Goal: Task Accomplishment & Management: Use online tool/utility

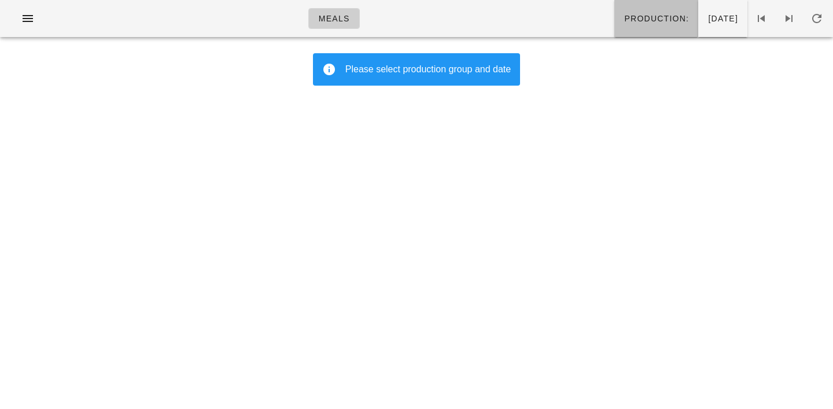
click at [624, 23] on span "Production:" at bounding box center [656, 18] width 65 height 9
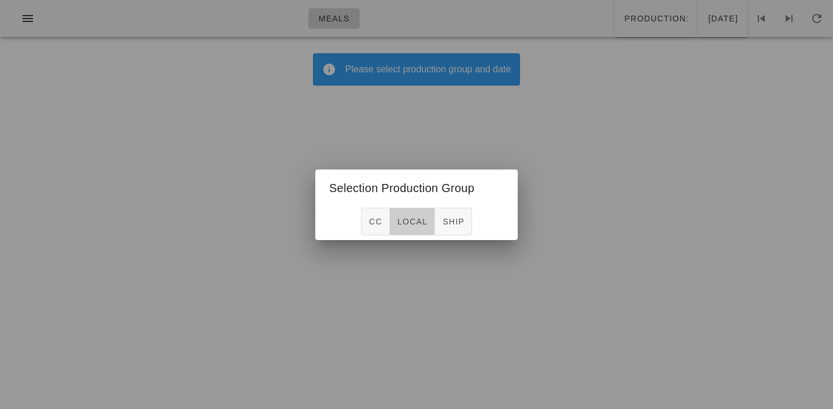
click at [407, 227] on button "local" at bounding box center [412, 222] width 45 height 28
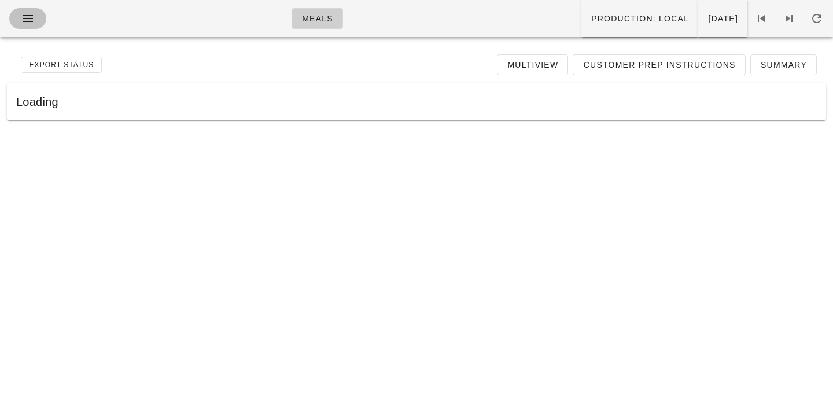
click at [30, 17] on icon "button" at bounding box center [28, 19] width 14 height 14
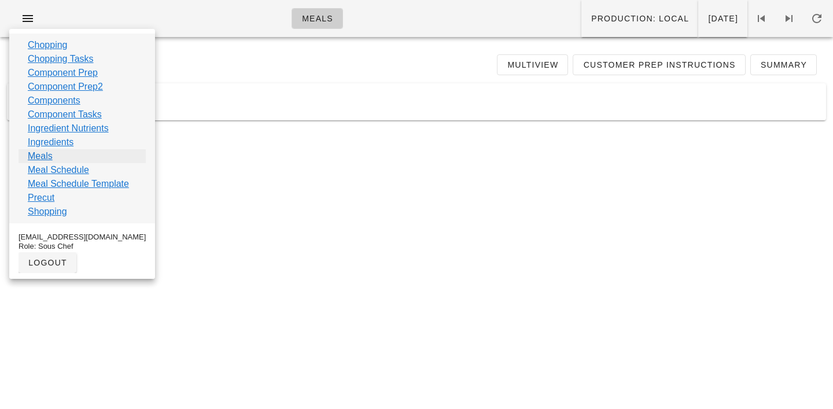
click at [47, 159] on link "Meals" at bounding box center [40, 156] width 25 height 14
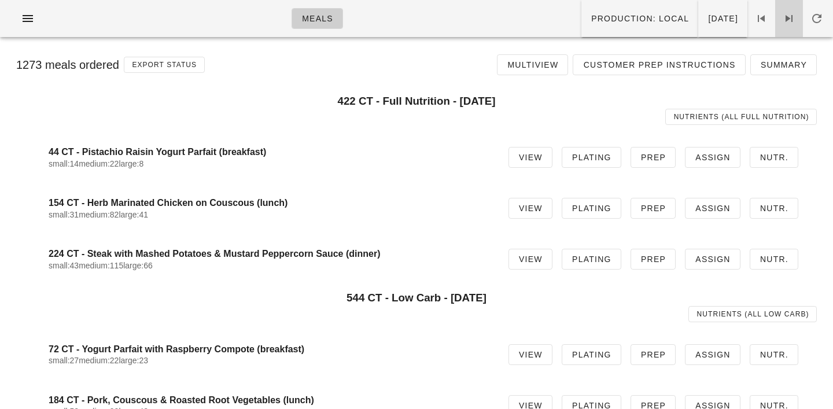
click at [788, 13] on icon at bounding box center [790, 19] width 14 height 14
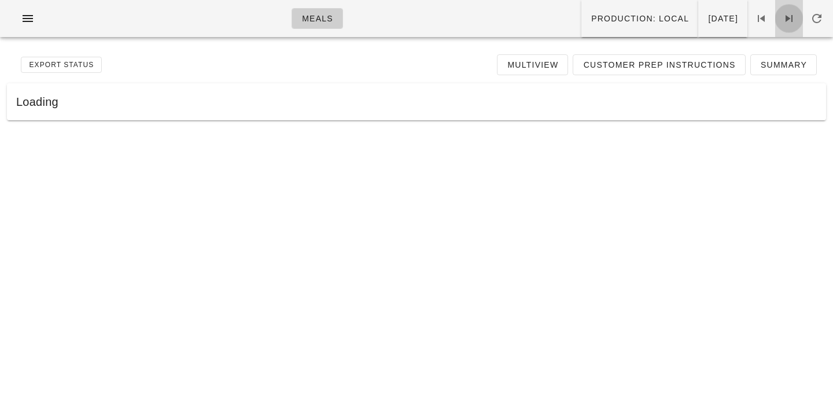
click at [788, 13] on icon at bounding box center [790, 19] width 14 height 14
click at [769, 12] on span at bounding box center [762, 19] width 28 height 14
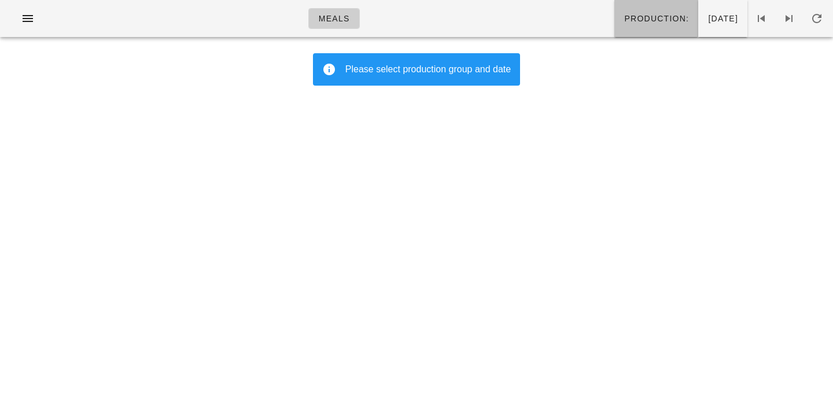
click at [624, 23] on span "Production:" at bounding box center [656, 18] width 65 height 9
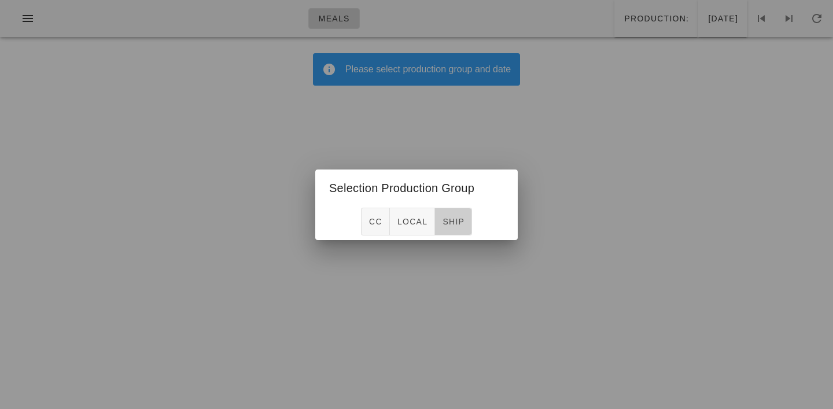
click at [454, 222] on span "ship" at bounding box center [453, 221] width 23 height 9
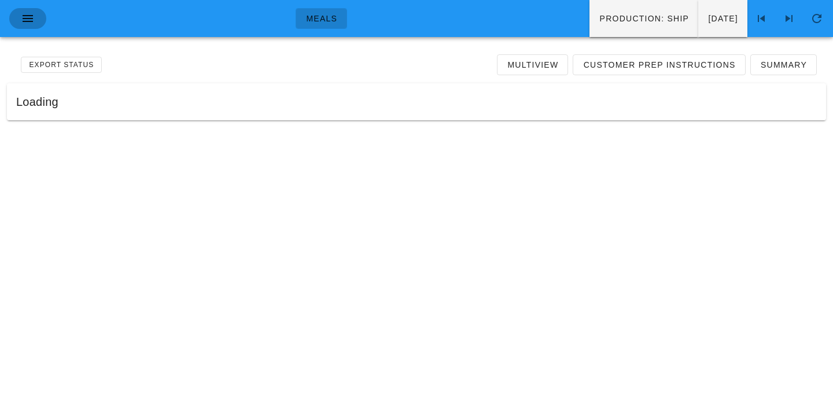
click at [32, 25] on icon "button" at bounding box center [28, 19] width 14 height 14
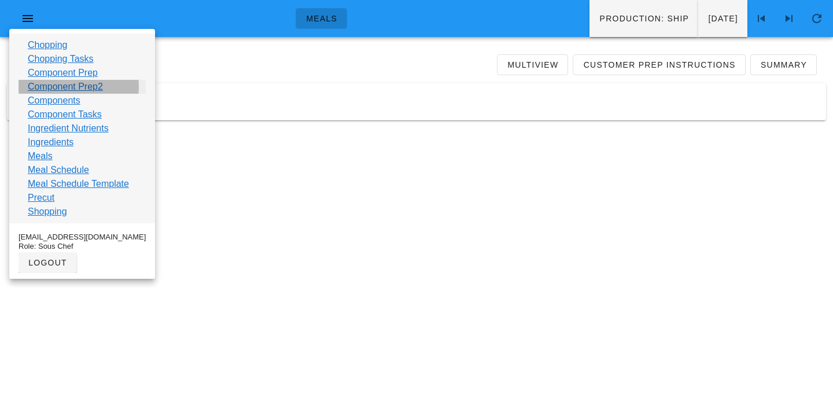
click at [50, 86] on link "Component Prep2" at bounding box center [65, 87] width 75 height 14
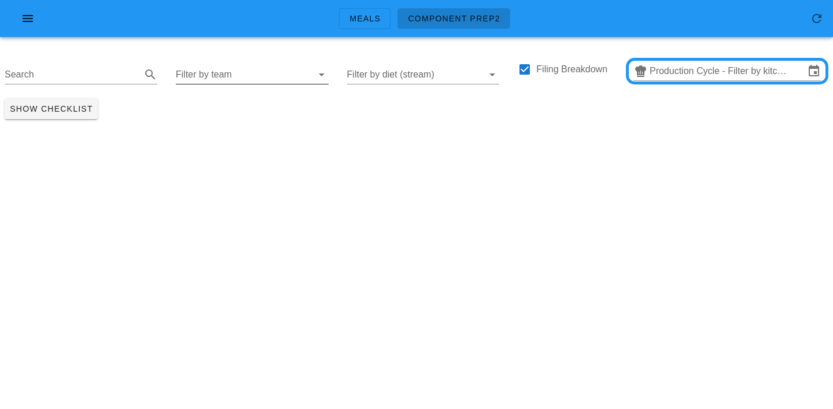
click at [208, 76] on input "Filter by team" at bounding box center [243, 74] width 134 height 19
click at [377, 108] on div "Show Checklist" at bounding box center [416, 109] width 833 height 30
click at [679, 73] on input "Production Cycle - Filter by kitchen production schedules" at bounding box center [727, 71] width 155 height 19
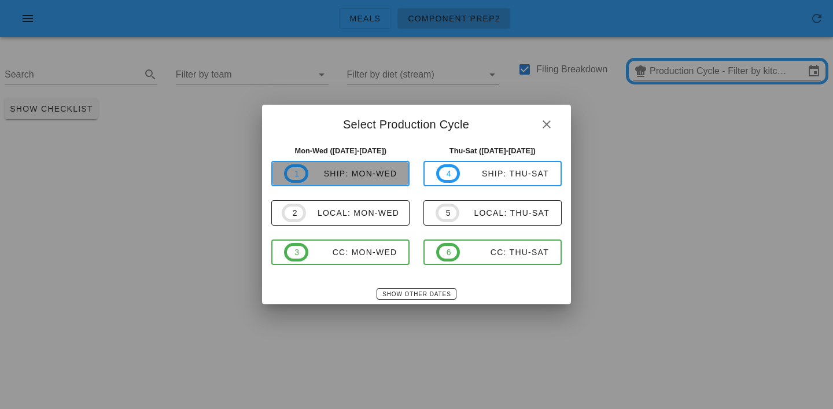
click at [373, 179] on span "1 ship: Mon-Wed" at bounding box center [340, 173] width 113 height 19
type input "ship: Mon-Wed (Oct 6-Oct 8)"
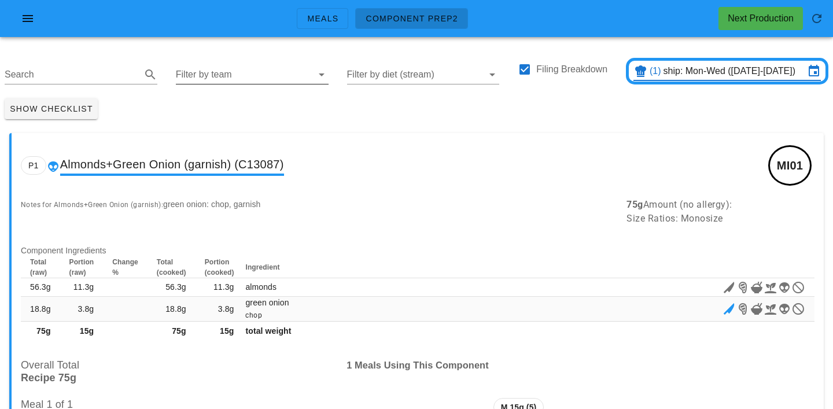
click at [207, 76] on input "Filter by team" at bounding box center [243, 74] width 134 height 19
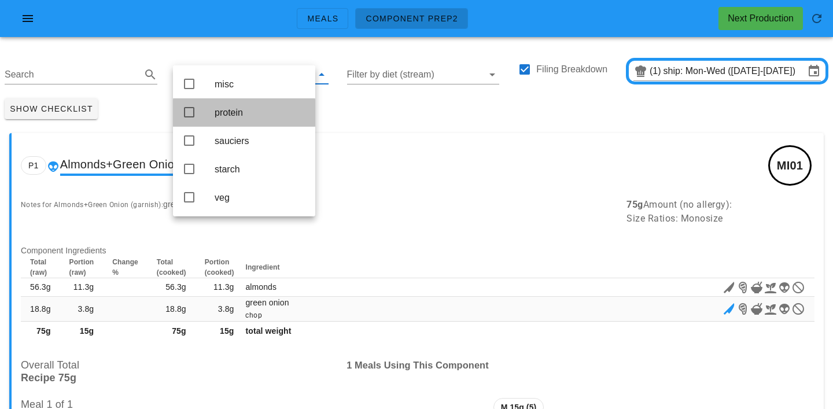
click at [217, 116] on div "protein" at bounding box center [260, 112] width 91 height 11
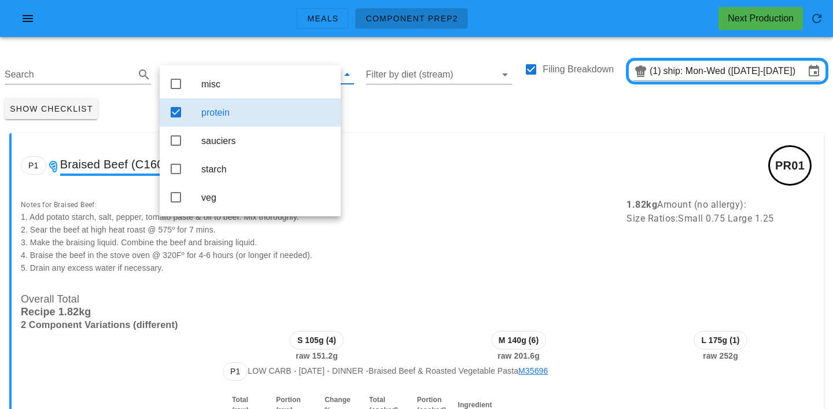
click at [370, 109] on div "Show Checklist" at bounding box center [416, 109] width 833 height 30
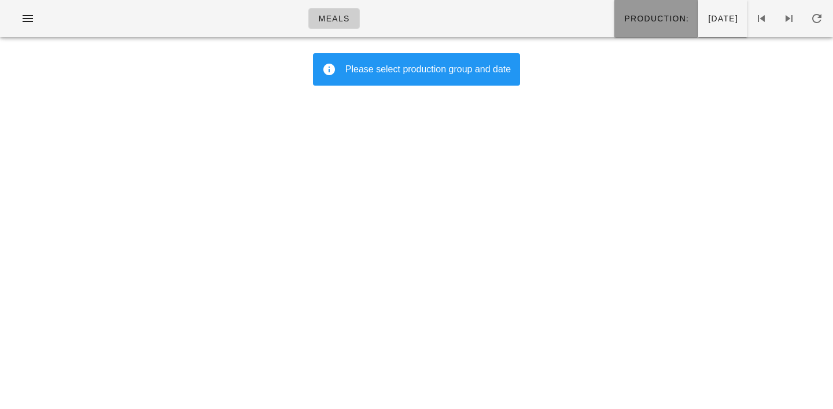
click at [624, 19] on span "Production:" at bounding box center [656, 18] width 65 height 9
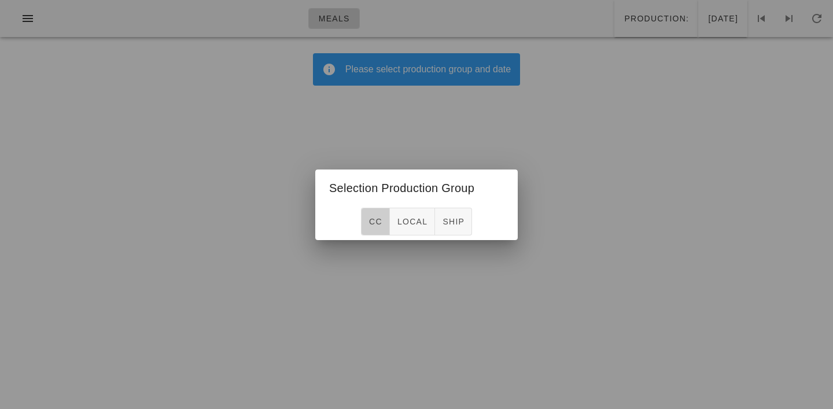
click at [375, 222] on span "CC" at bounding box center [376, 221] width 14 height 9
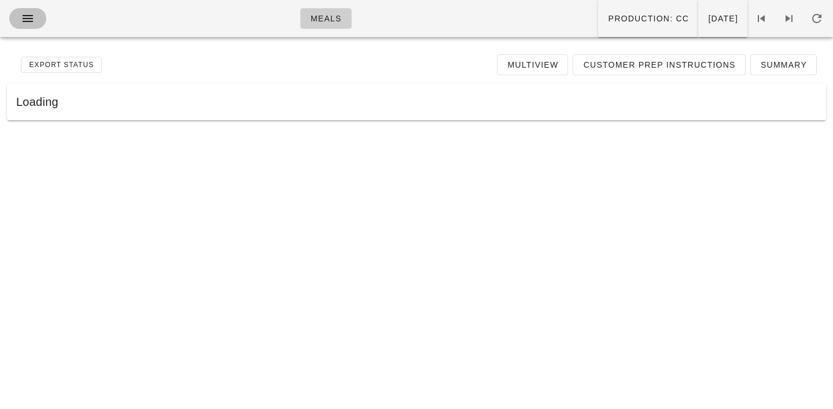
click at [28, 19] on icon "button" at bounding box center [28, 19] width 14 height 14
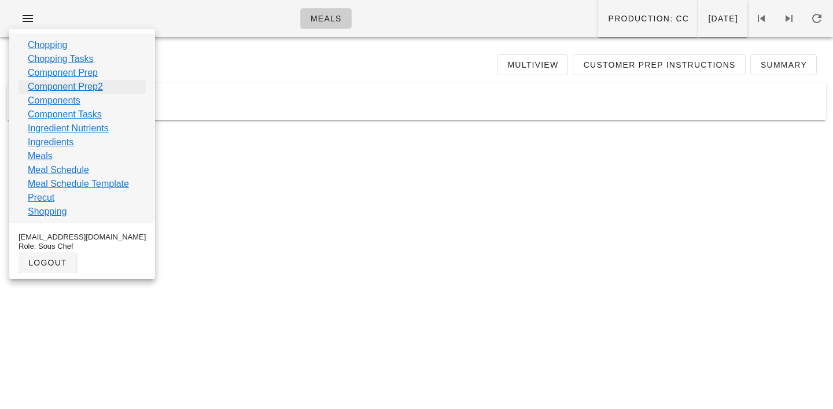
click at [50, 86] on link "Component Prep2" at bounding box center [65, 87] width 75 height 14
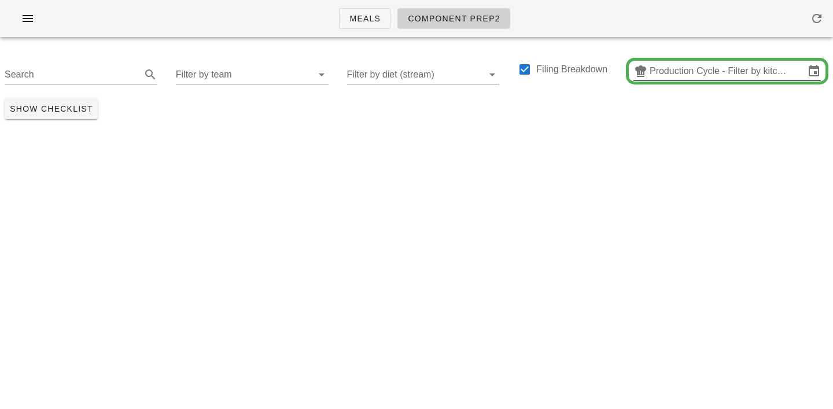
click at [696, 68] on input "Production Cycle - Filter by kitchen production schedules" at bounding box center [727, 71] width 155 height 19
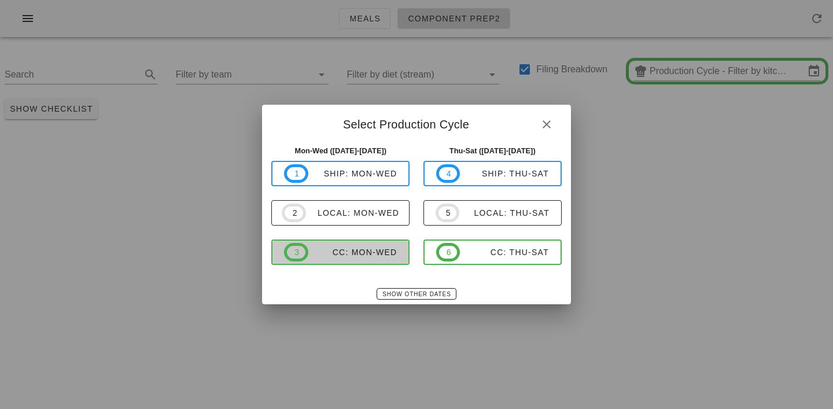
click at [383, 254] on div "CC: Mon-Wed" at bounding box center [352, 252] width 89 height 9
type input "CC: Mon-Wed ([DATE]-[DATE])"
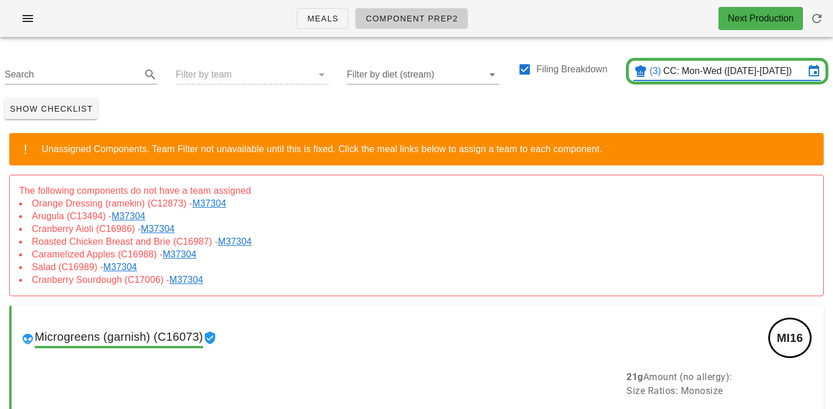
click at [189, 277] on link "M37304" at bounding box center [189, 280] width 38 height 10
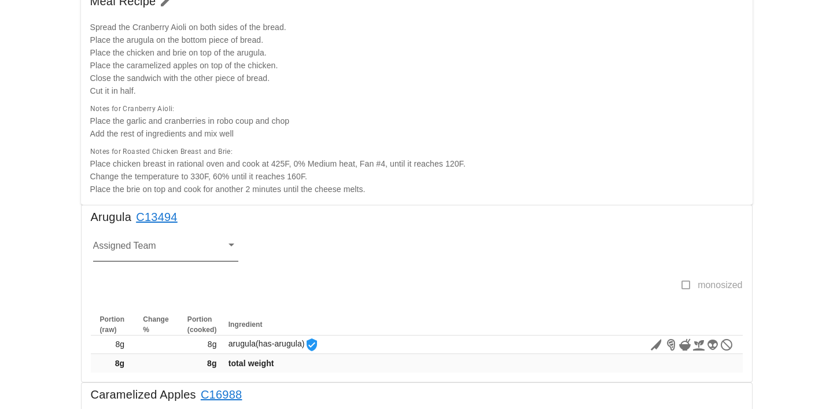
scroll to position [159, 0]
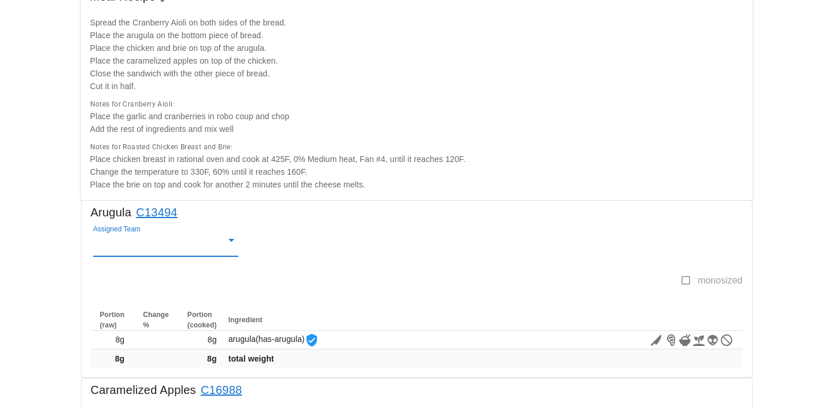
click at [115, 241] on input "Assigned Team" at bounding box center [156, 244] width 127 height 15
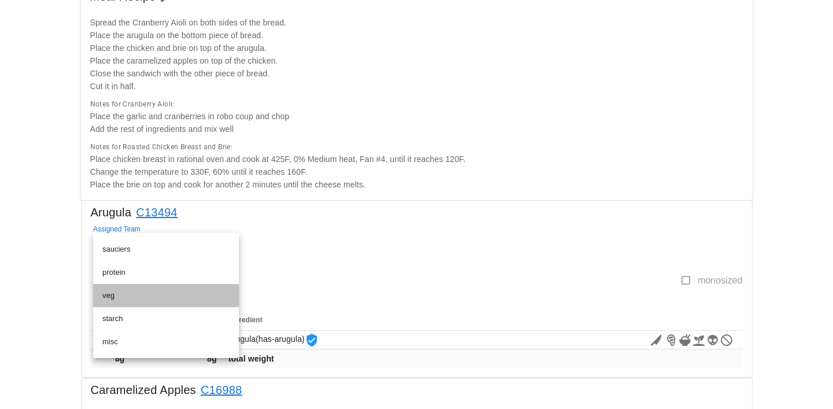
click at [118, 295] on div "veg" at bounding box center [165, 295] width 127 height 9
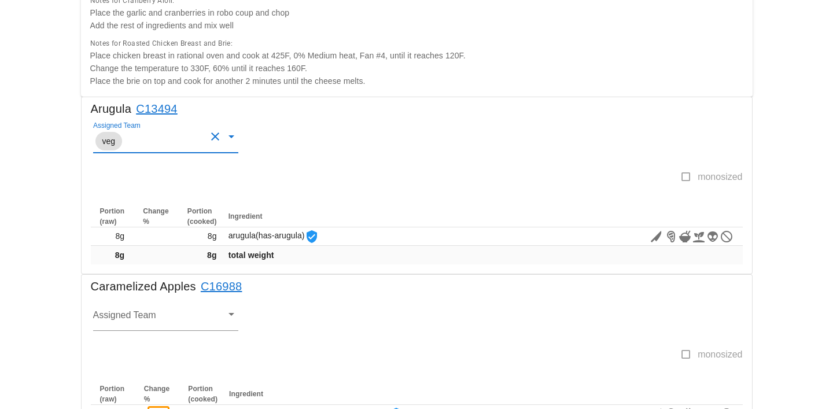
scroll to position [266, 0]
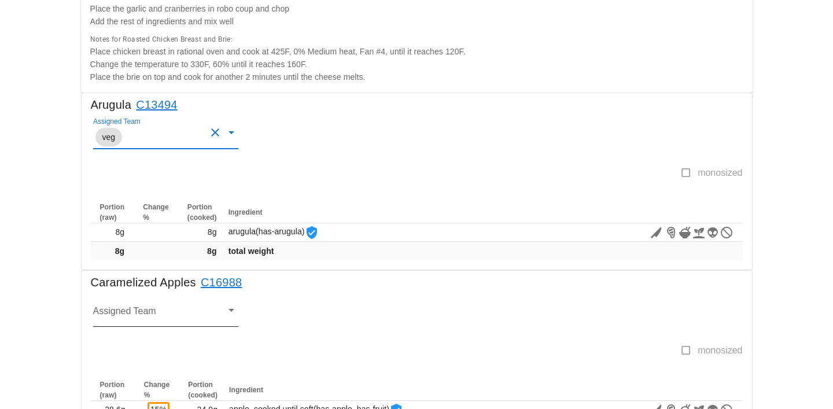
click at [108, 310] on input "Assigned Team" at bounding box center [156, 314] width 127 height 15
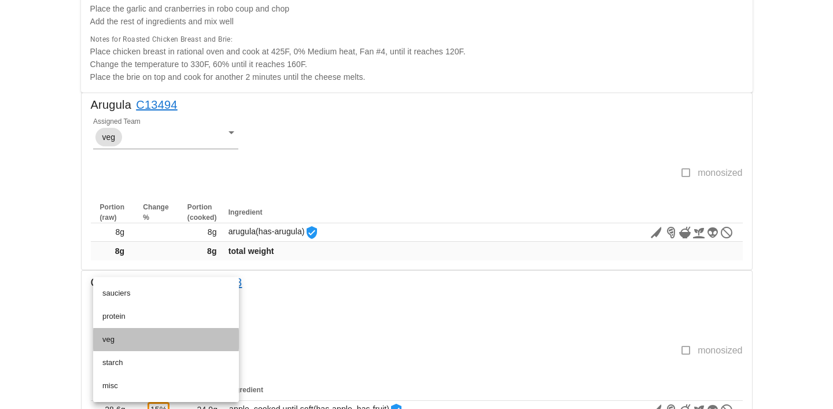
click at [108, 343] on div "veg" at bounding box center [165, 339] width 127 height 9
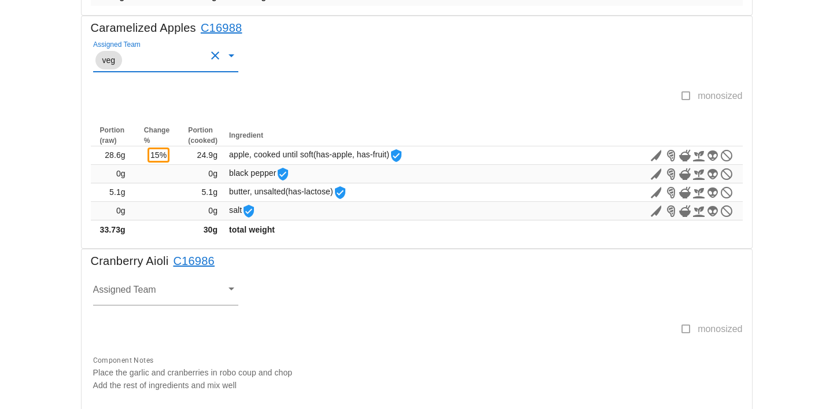
scroll to position [541, 0]
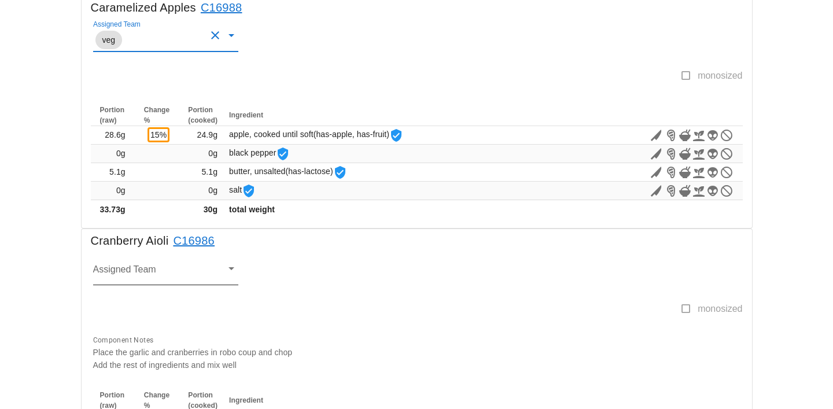
click at [117, 267] on input "Assigned Team" at bounding box center [156, 273] width 127 height 15
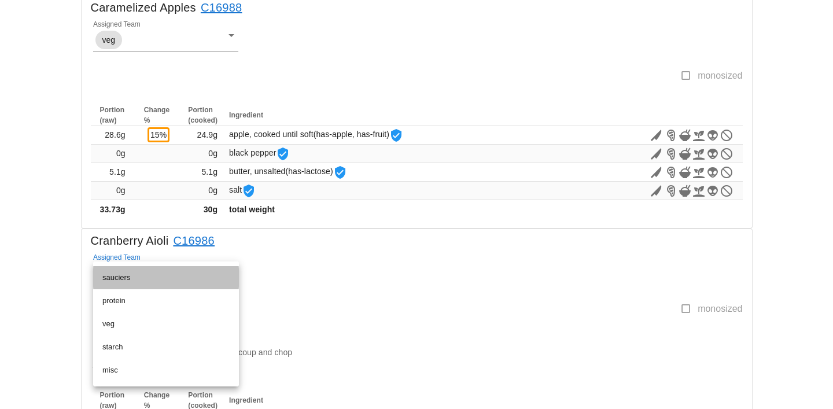
click at [109, 276] on div "sauciers" at bounding box center [165, 277] width 127 height 9
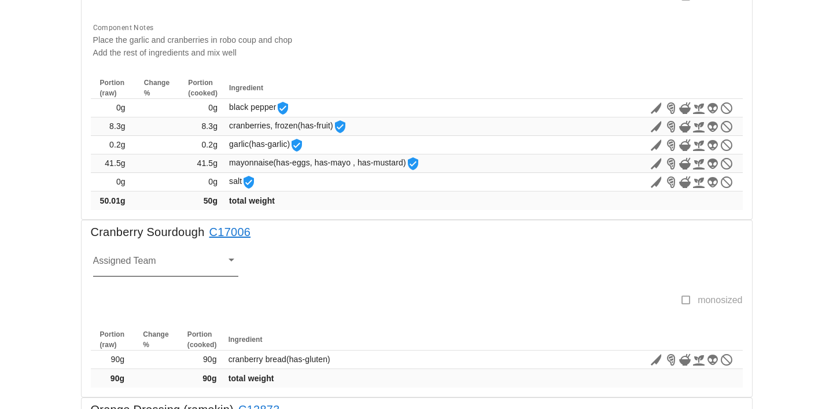
scroll to position [856, 0]
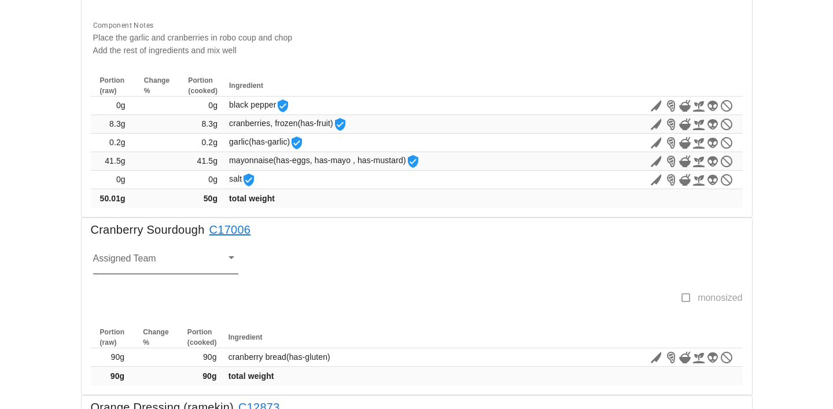
click at [122, 260] on input "Assigned Team" at bounding box center [156, 262] width 127 height 15
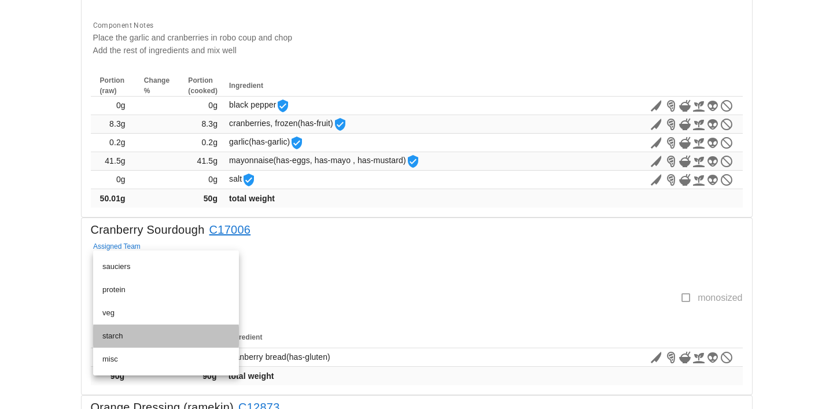
click at [118, 338] on div "starch" at bounding box center [165, 336] width 127 height 9
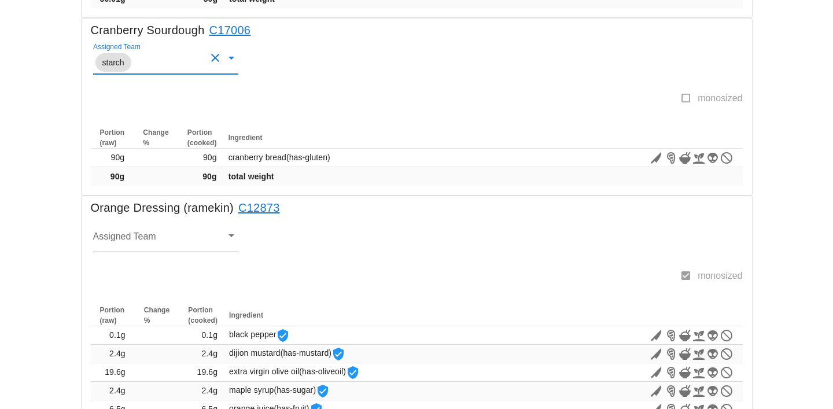
scroll to position [1060, 0]
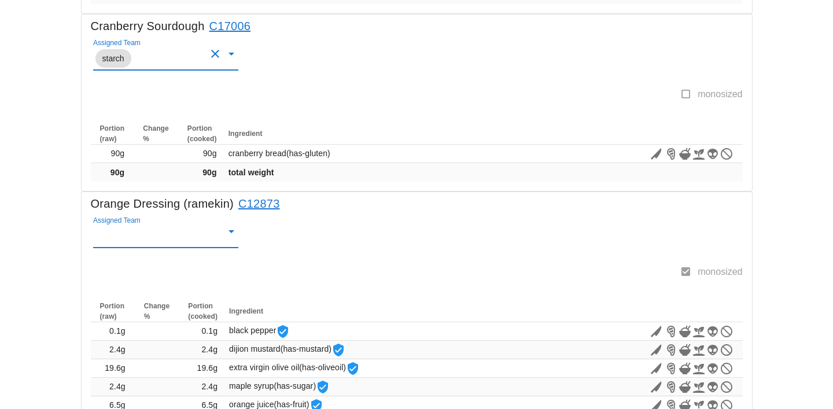
click at [115, 235] on input "Assigned Team" at bounding box center [156, 236] width 127 height 15
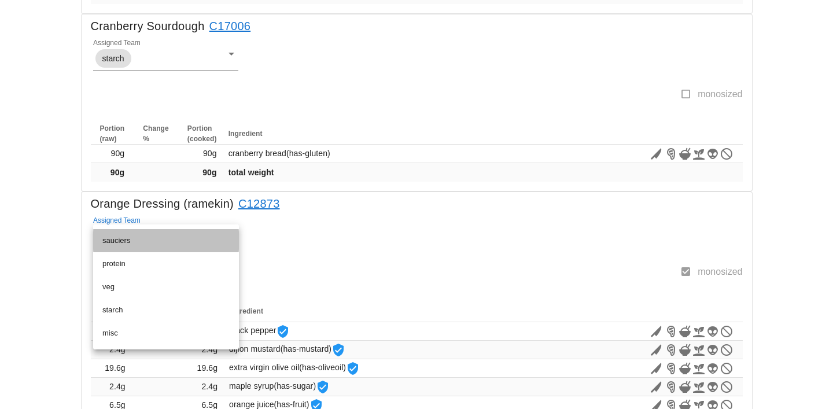
click at [112, 239] on div "sauciers" at bounding box center [165, 240] width 127 height 9
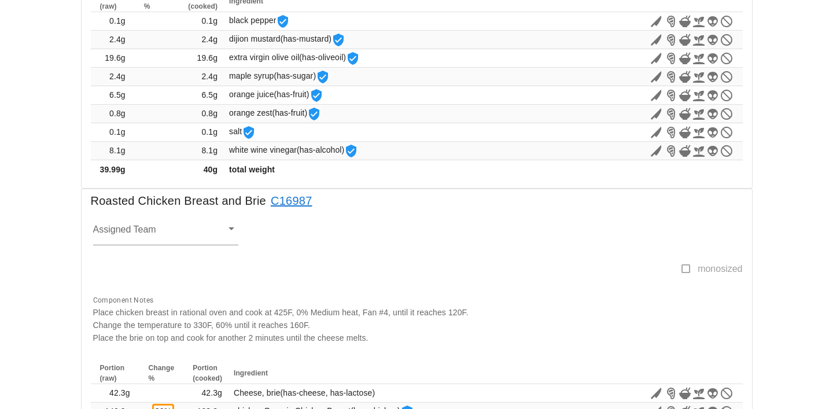
scroll to position [1396, 0]
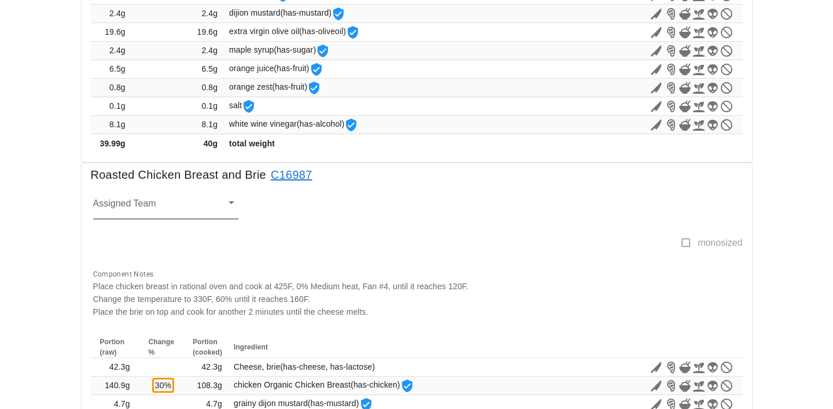
click at [113, 205] on input "Assigned Team" at bounding box center [156, 207] width 127 height 15
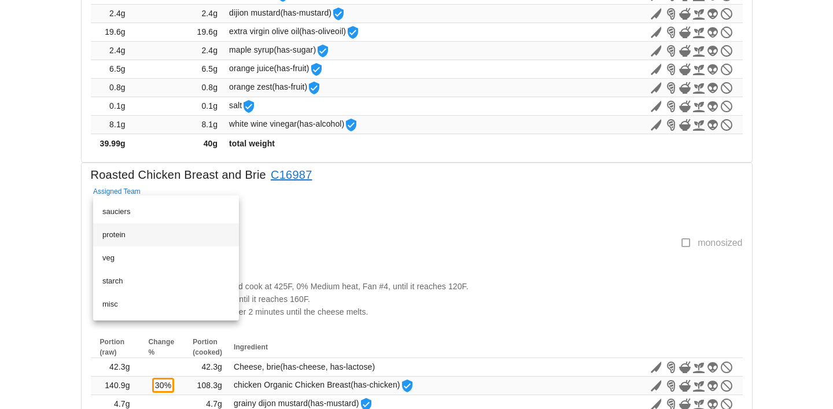
click at [111, 233] on div "protein" at bounding box center [165, 234] width 127 height 9
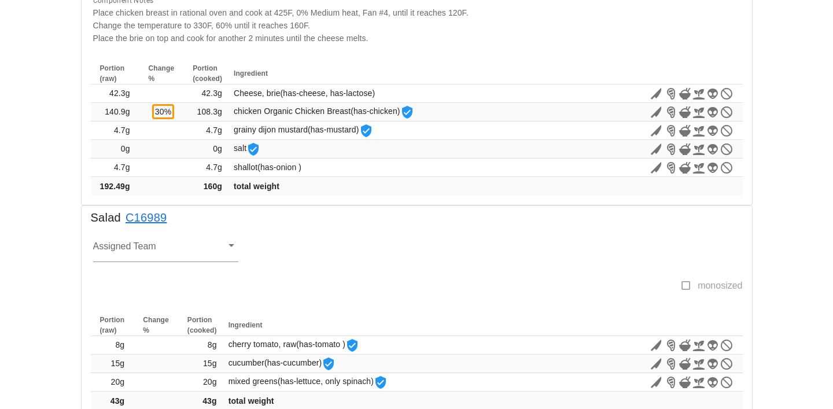
scroll to position [1688, 0]
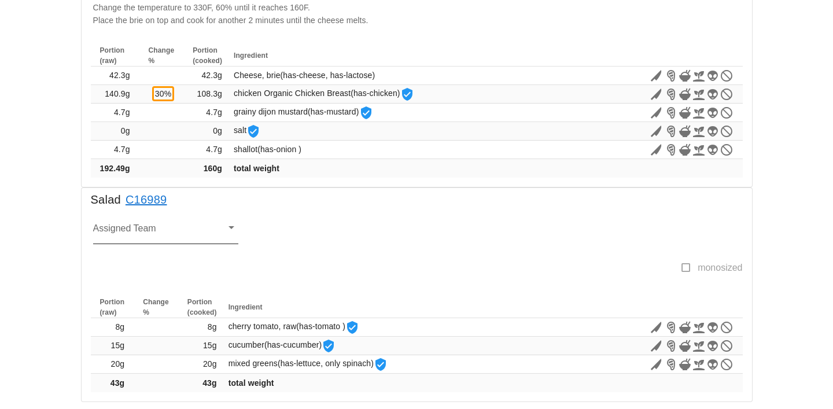
click at [116, 233] on input "Assigned Team" at bounding box center [156, 232] width 127 height 15
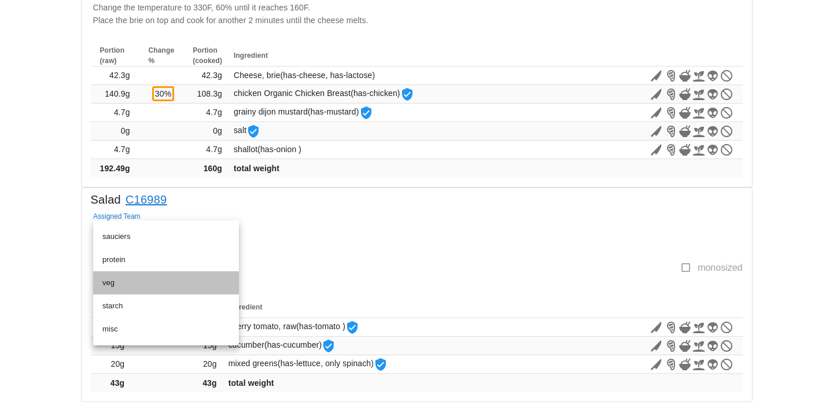
click at [111, 281] on div "veg" at bounding box center [165, 282] width 127 height 9
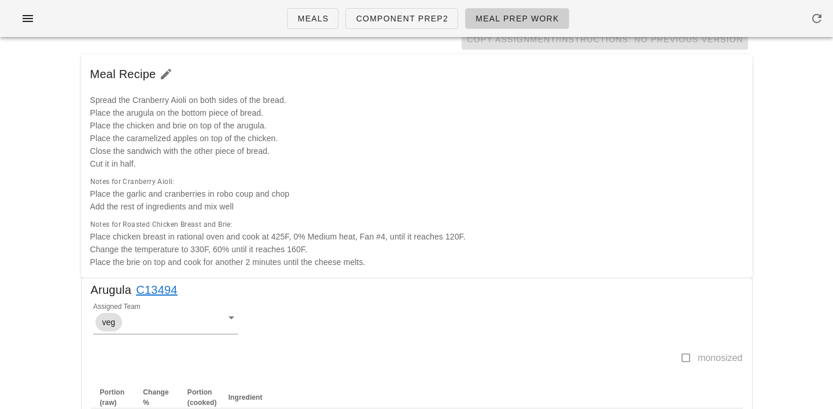
scroll to position [0, 0]
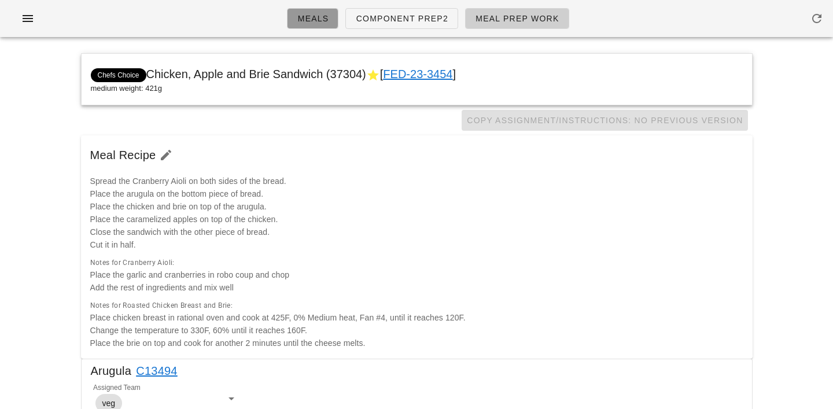
click at [319, 16] on span "Meals" at bounding box center [313, 18] width 32 height 9
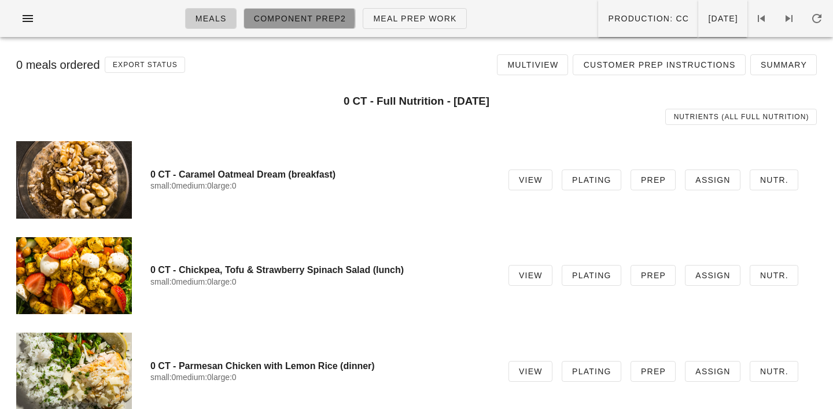
click at [290, 23] on span "Component Prep2" at bounding box center [300, 18] width 93 height 9
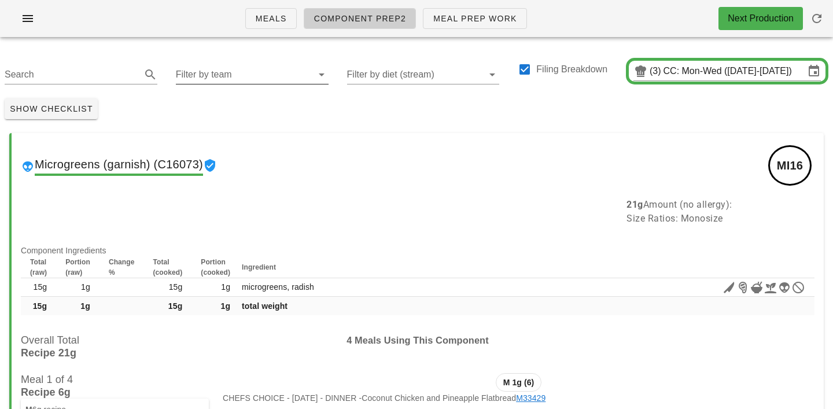
click at [196, 78] on input "Filter by team" at bounding box center [243, 74] width 134 height 19
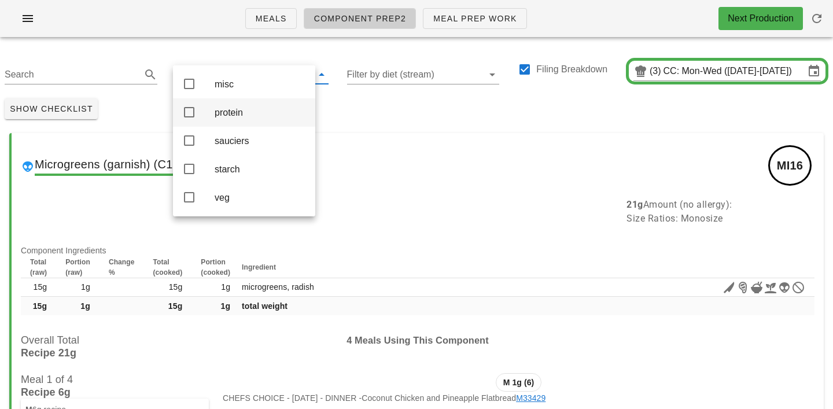
click at [231, 122] on div "protein" at bounding box center [260, 112] width 91 height 25
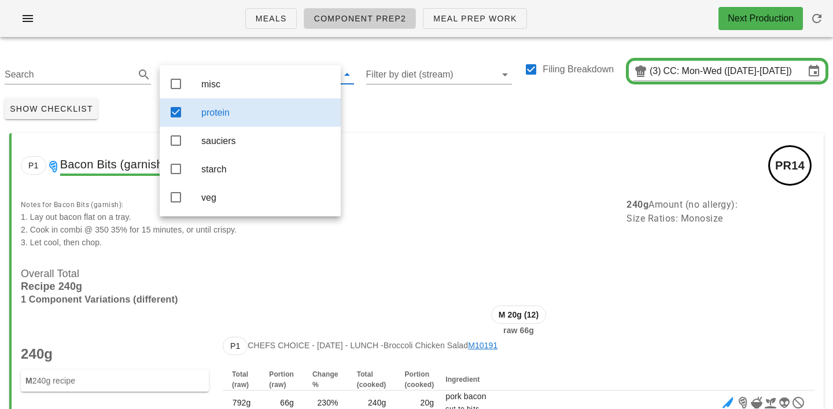
click at [383, 108] on div "Show Checklist" at bounding box center [416, 109] width 833 height 30
